Goal: Navigation & Orientation: Find specific page/section

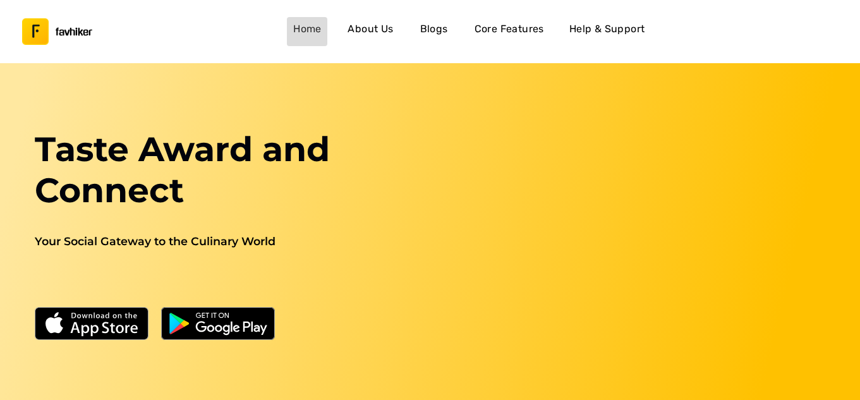
click at [318, 30] on h4 "Home" at bounding box center [307, 29] width 28 height 16
click at [315, 28] on h4 "Home" at bounding box center [307, 29] width 28 height 16
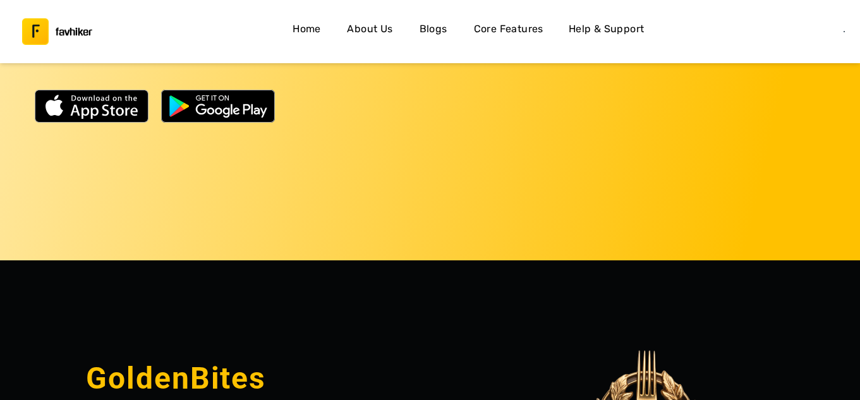
scroll to position [195, 0]
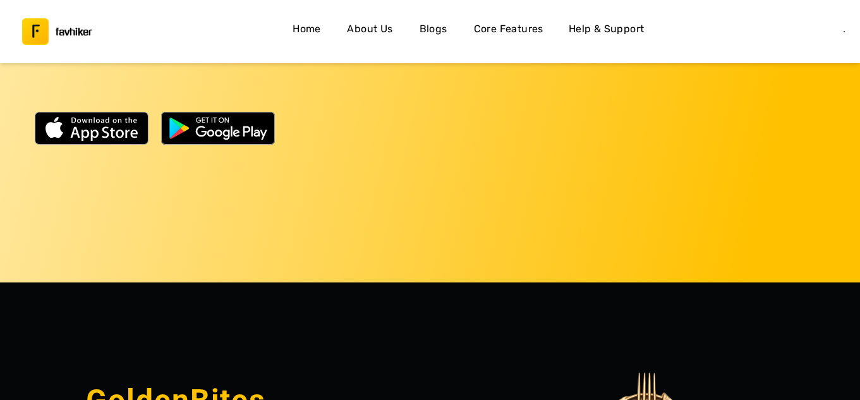
click at [385, 28] on h4 "About Us" at bounding box center [369, 29] width 45 height 16
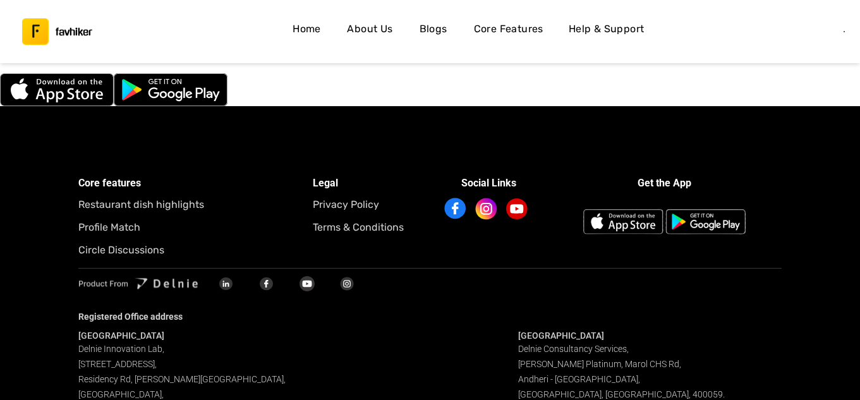
scroll to position [3659, 0]
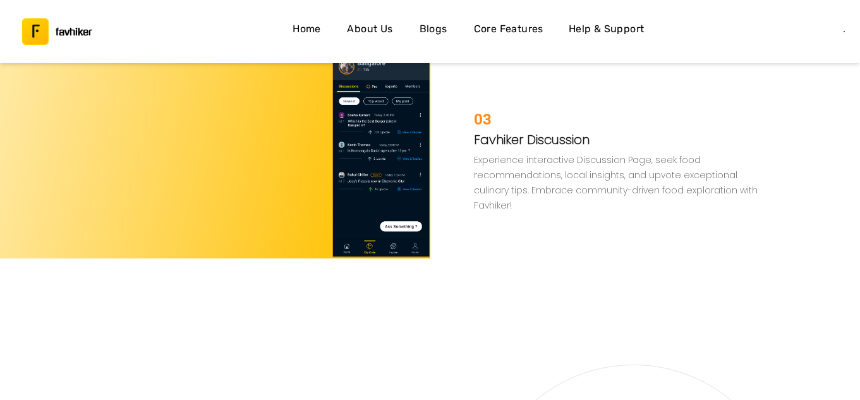
click at [316, 32] on h4 "Home" at bounding box center [307, 29] width 28 height 16
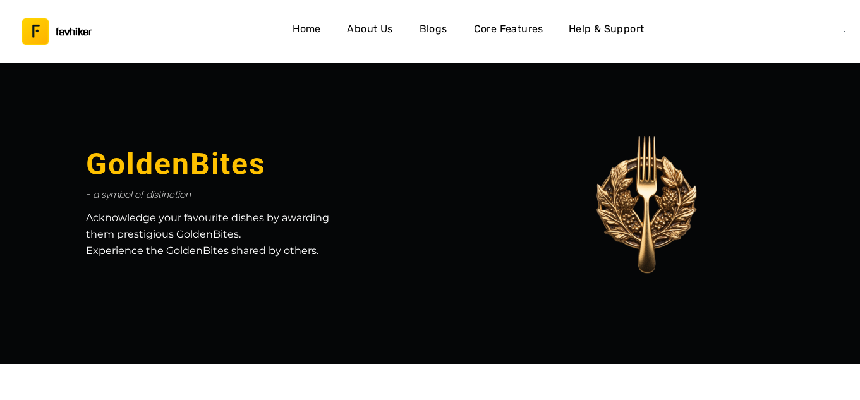
scroll to position [379, 0]
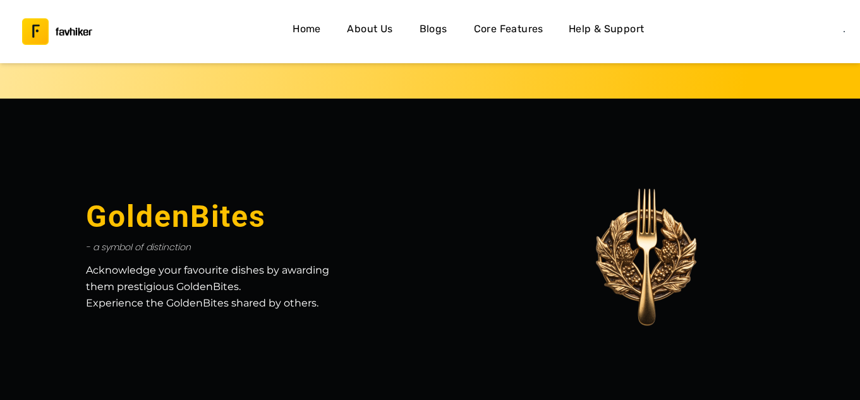
click at [277, 273] on p "Acknowledge your favourite dishes by awarding them prestigious GoldenBites. Exp…" at bounding box center [215, 286] width 258 height 49
click at [647, 260] on img at bounding box center [645, 257] width 144 height 144
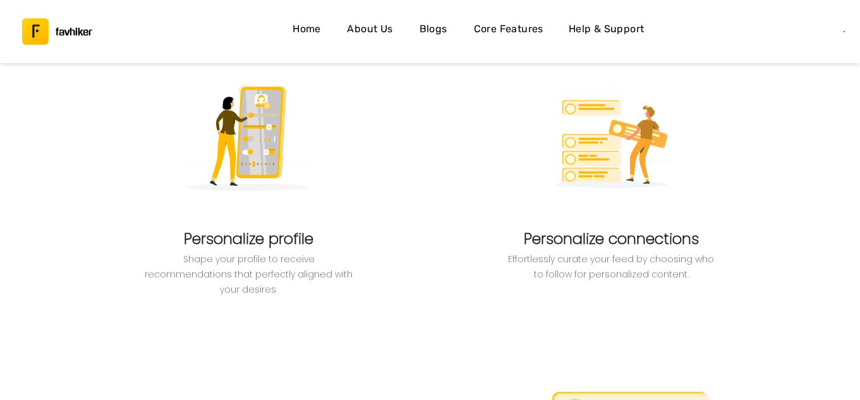
scroll to position [758, 0]
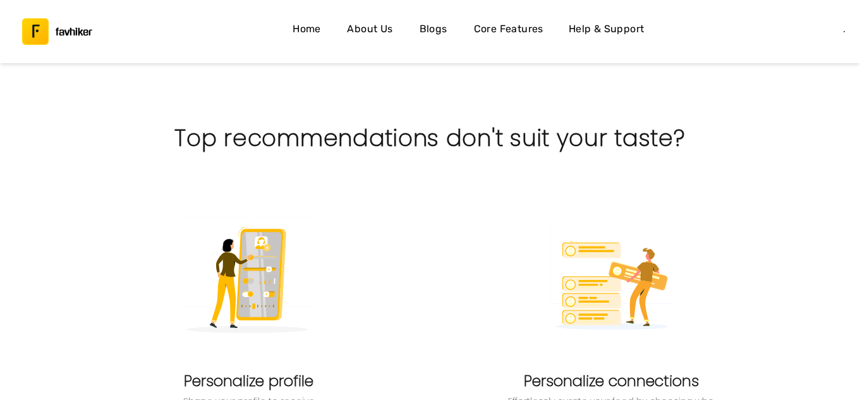
click at [273, 258] on img at bounding box center [248, 278] width 157 height 157
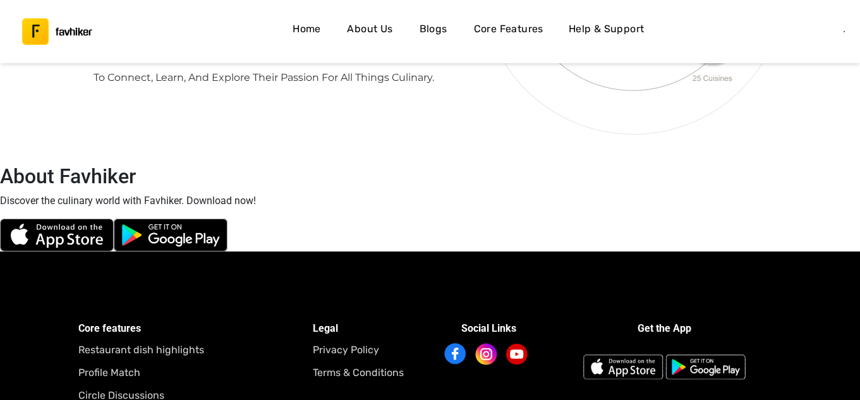
scroll to position [3480, 0]
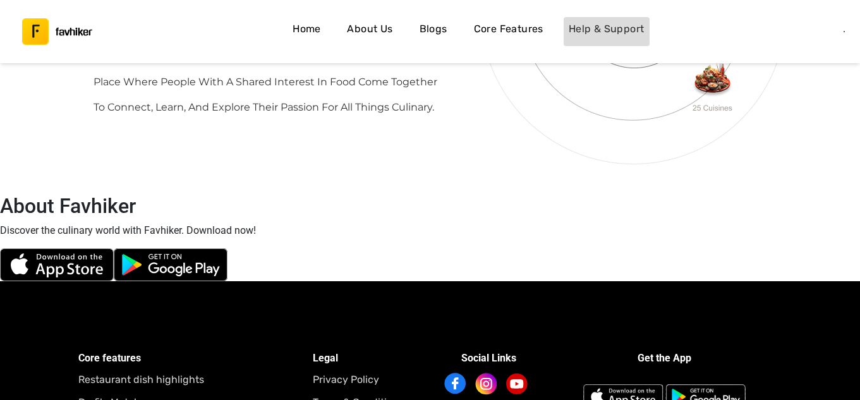
click at [589, 31] on h4 "Help & Support" at bounding box center [607, 29] width 76 height 16
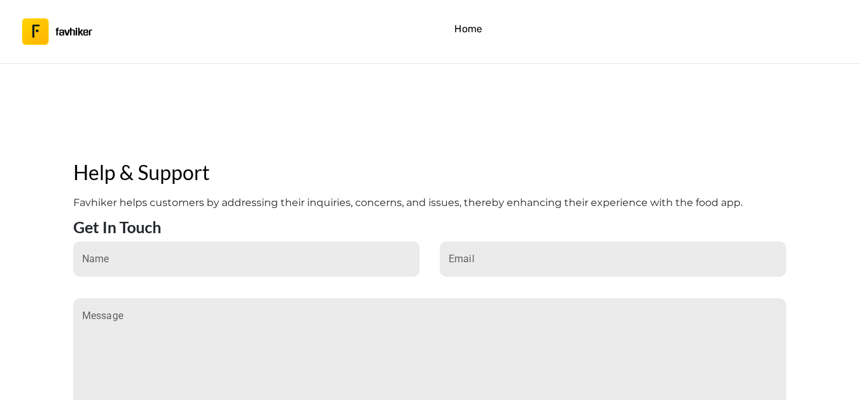
click at [475, 28] on h4 "Home" at bounding box center [468, 29] width 28 height 16
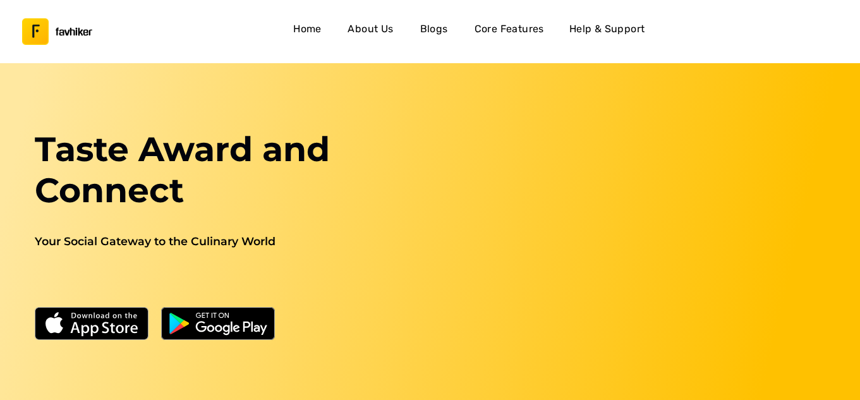
click at [618, 27] on h4 "Help & Support" at bounding box center [607, 29] width 76 height 16
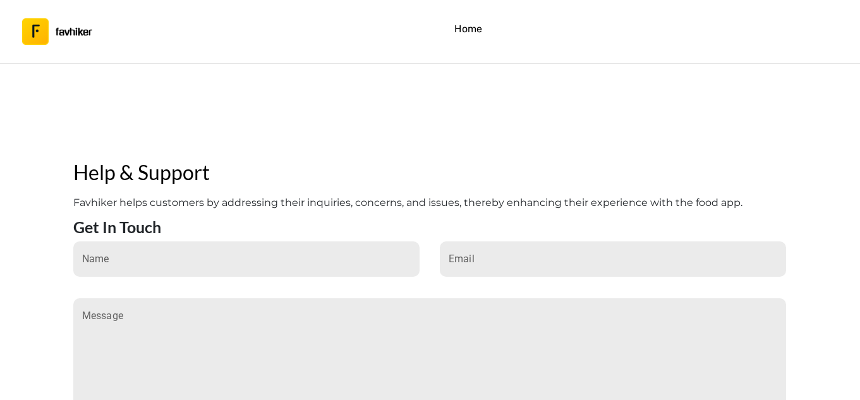
click at [462, 32] on h4 "Home" at bounding box center [468, 29] width 28 height 16
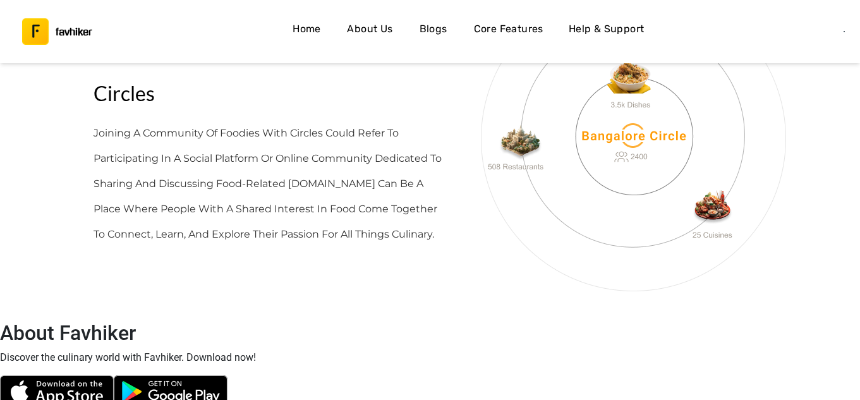
scroll to position [3228, 0]
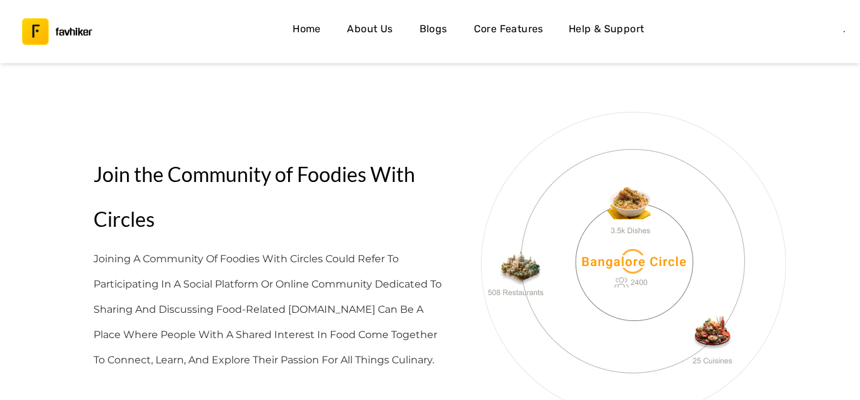
click at [438, 28] on h4 "Blogs" at bounding box center [433, 29] width 28 height 16
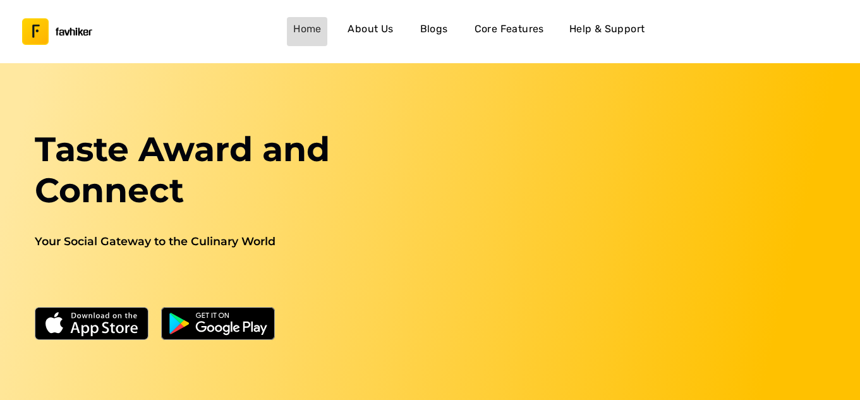
click at [319, 28] on h4 "Home" at bounding box center [307, 29] width 28 height 16
